Goal: Find specific page/section: Find specific page/section

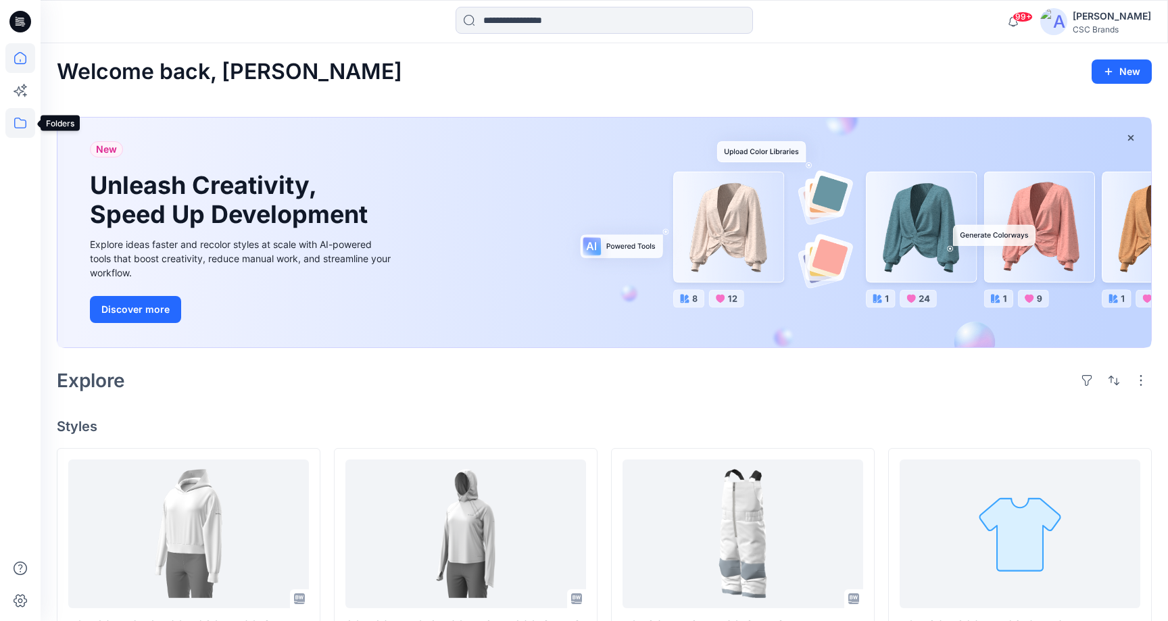
click at [14, 124] on icon at bounding box center [20, 123] width 30 height 30
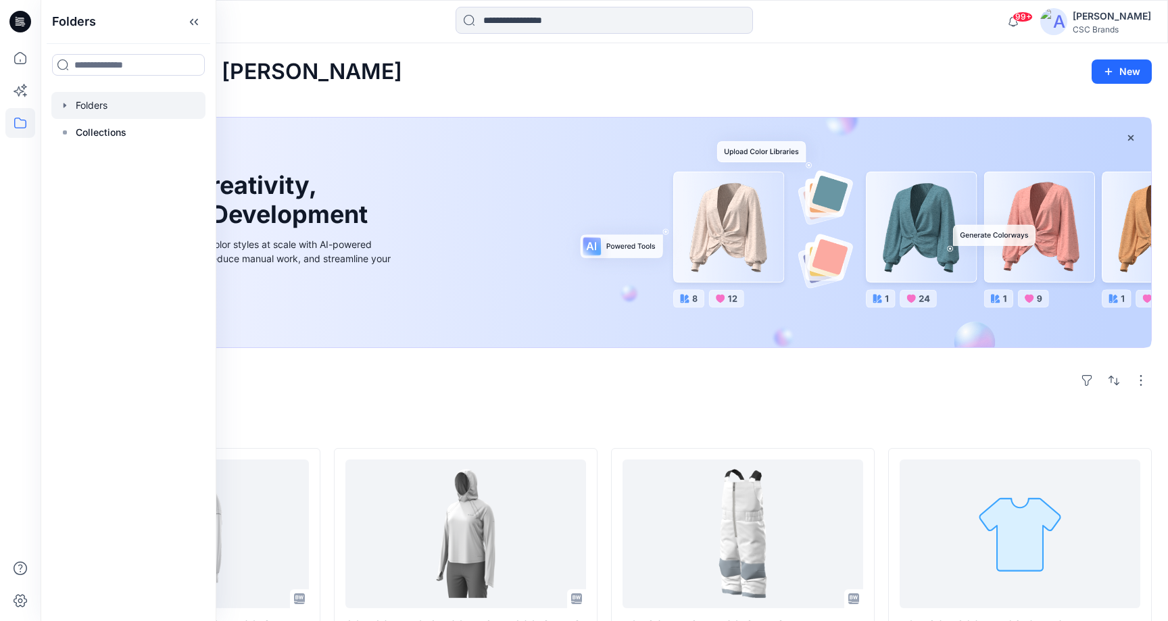
click at [95, 105] on div at bounding box center [128, 105] width 154 height 27
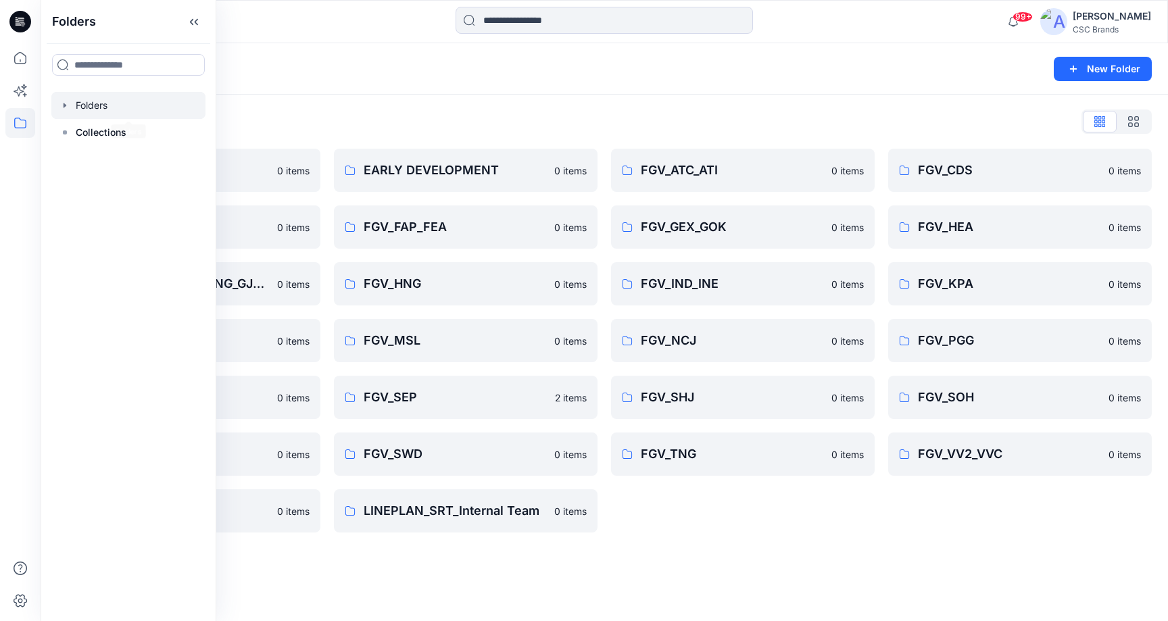
click at [244, 109] on div "Folders List BLOCK BOOKS 0 items FGV_ENI 0 items FGV_HKD_MSL_IKG_TNG_GJ2_HAL 0 …" at bounding box center [605, 322] width 1128 height 454
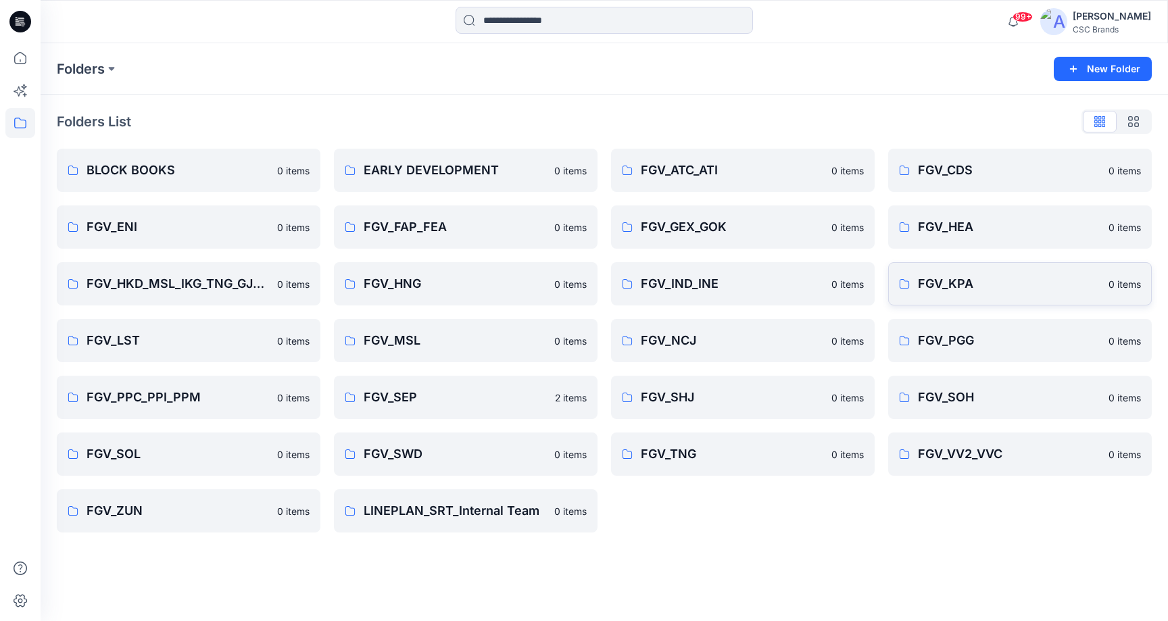
click at [963, 285] on p "FGV_KPA" at bounding box center [1009, 284] width 183 height 19
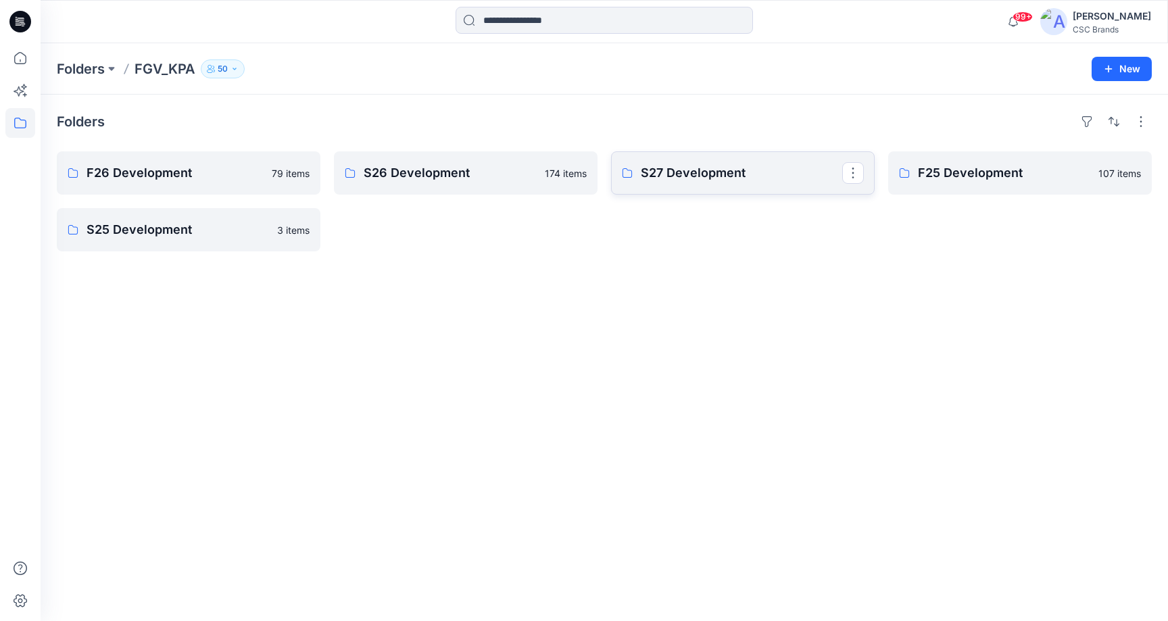
click at [682, 178] on p "S27 Development" at bounding box center [741, 173] width 201 height 19
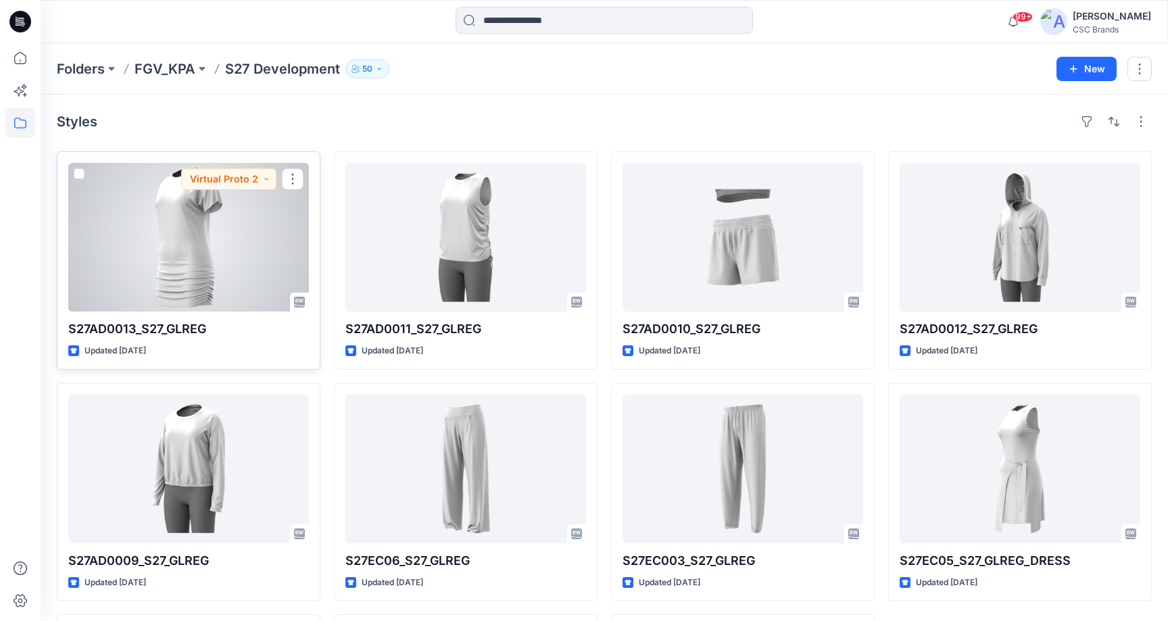
click at [187, 252] on div at bounding box center [188, 237] width 241 height 149
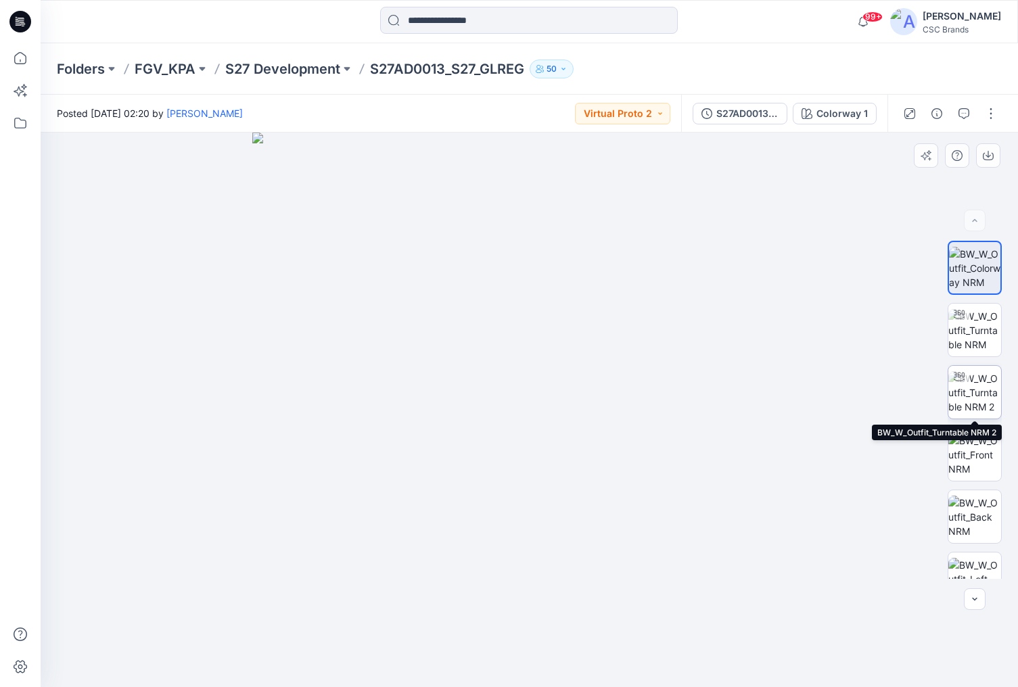
click at [977, 393] on img at bounding box center [974, 392] width 53 height 43
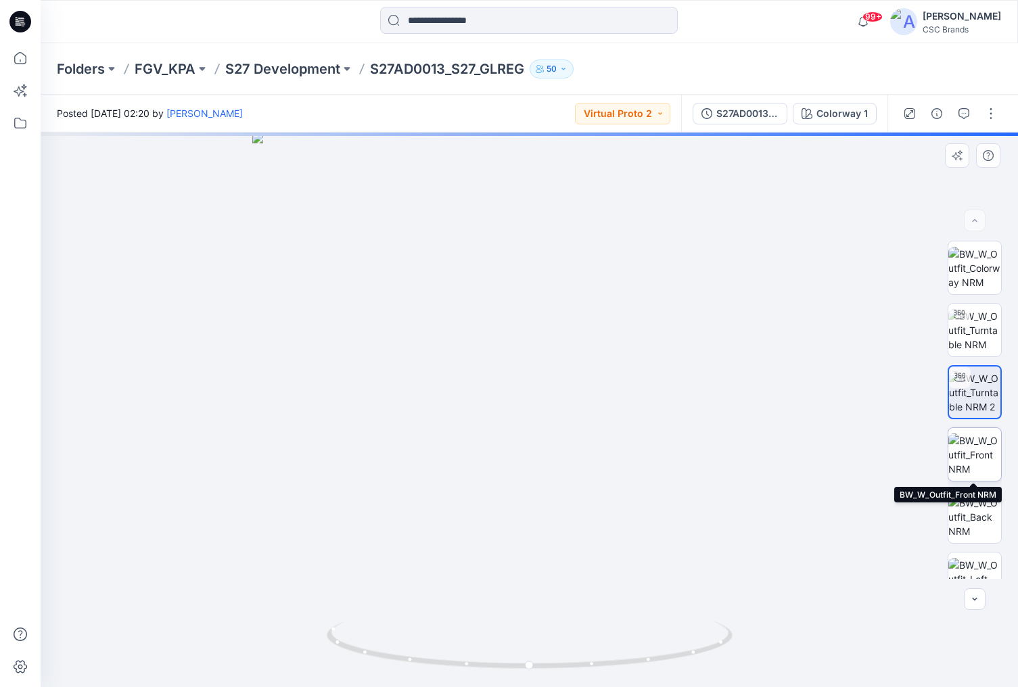
click at [980, 454] on img at bounding box center [974, 454] width 53 height 43
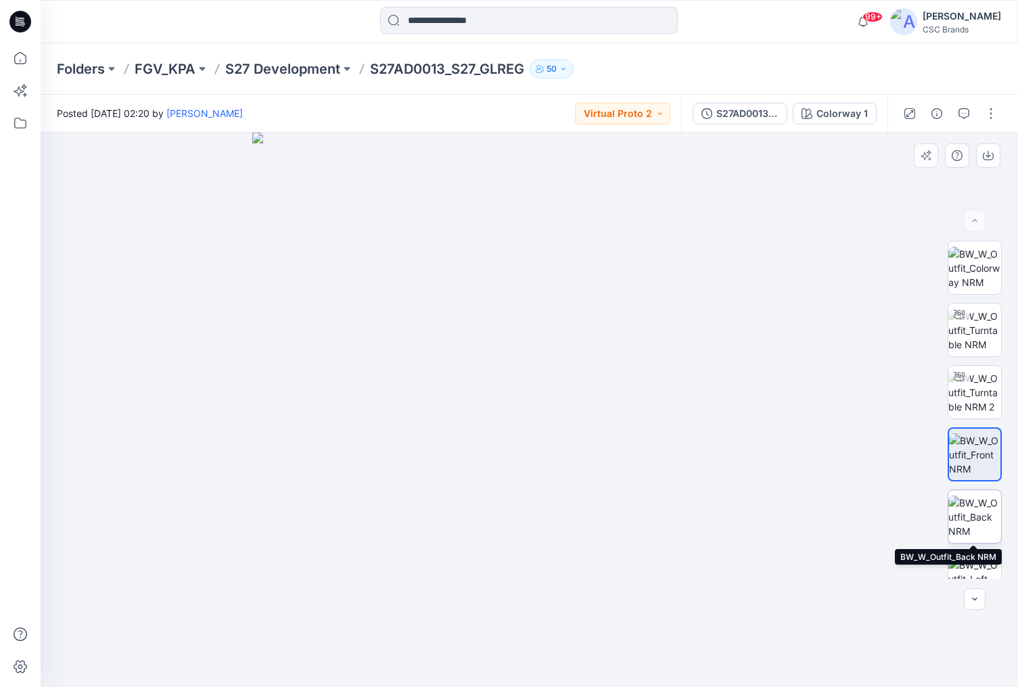
click at [979, 513] on img at bounding box center [974, 517] width 53 height 43
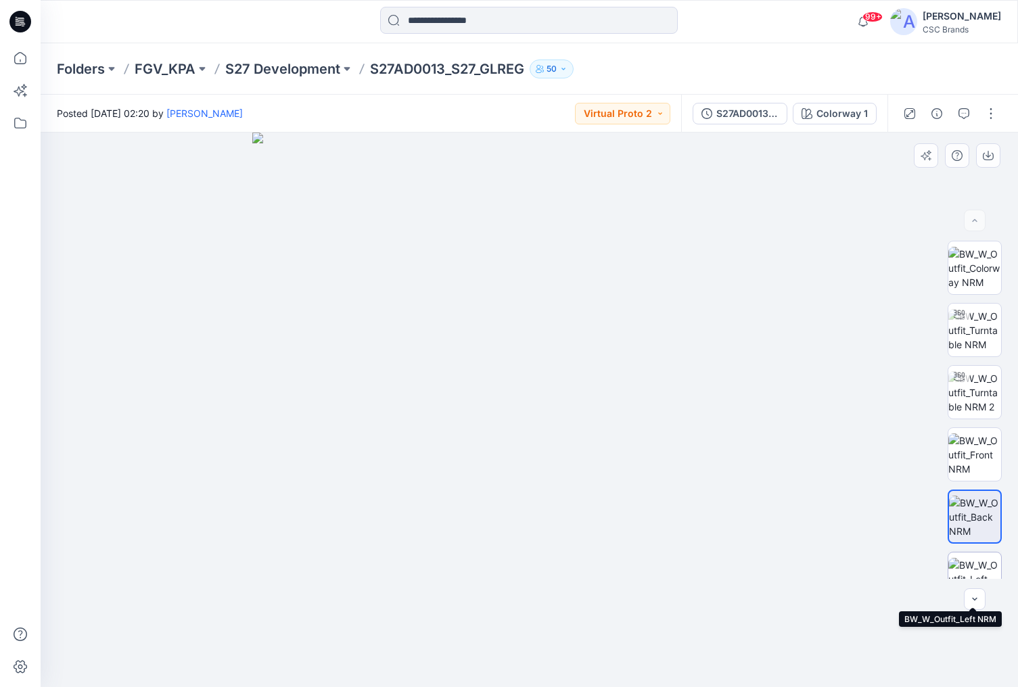
click at [974, 563] on img at bounding box center [974, 579] width 53 height 43
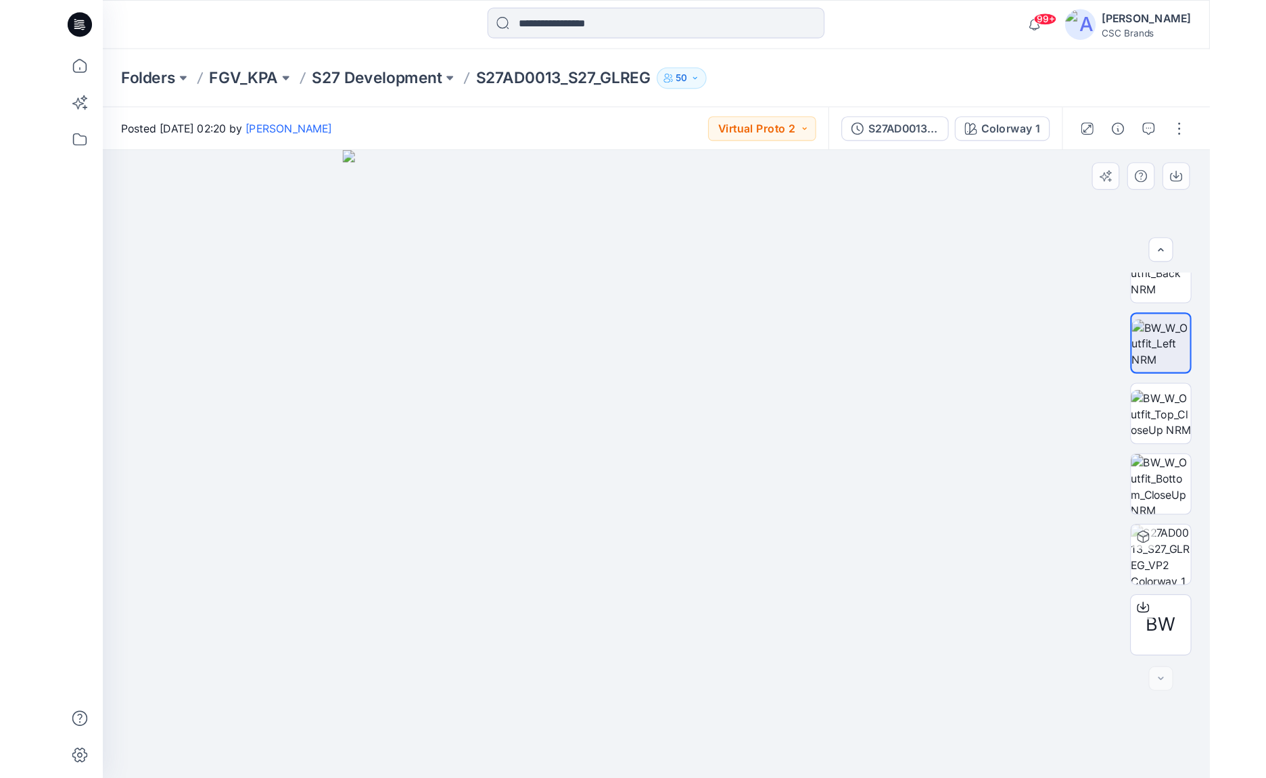
scroll to position [276, 0]
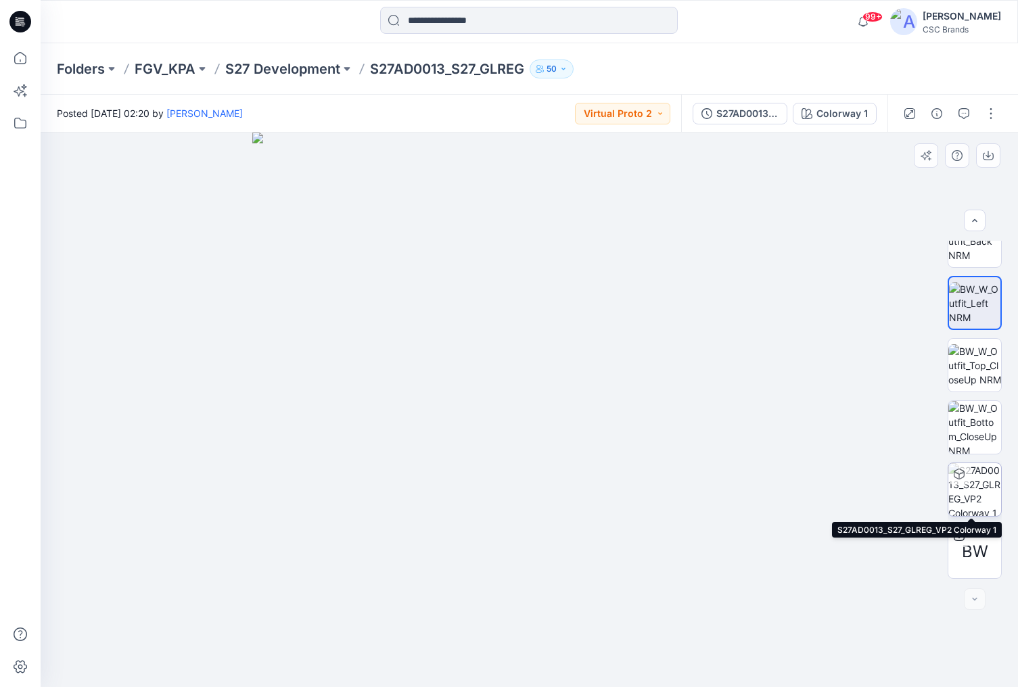
click at [982, 489] on img at bounding box center [974, 489] width 53 height 53
